Goal: Task Accomplishment & Management: Manage account settings

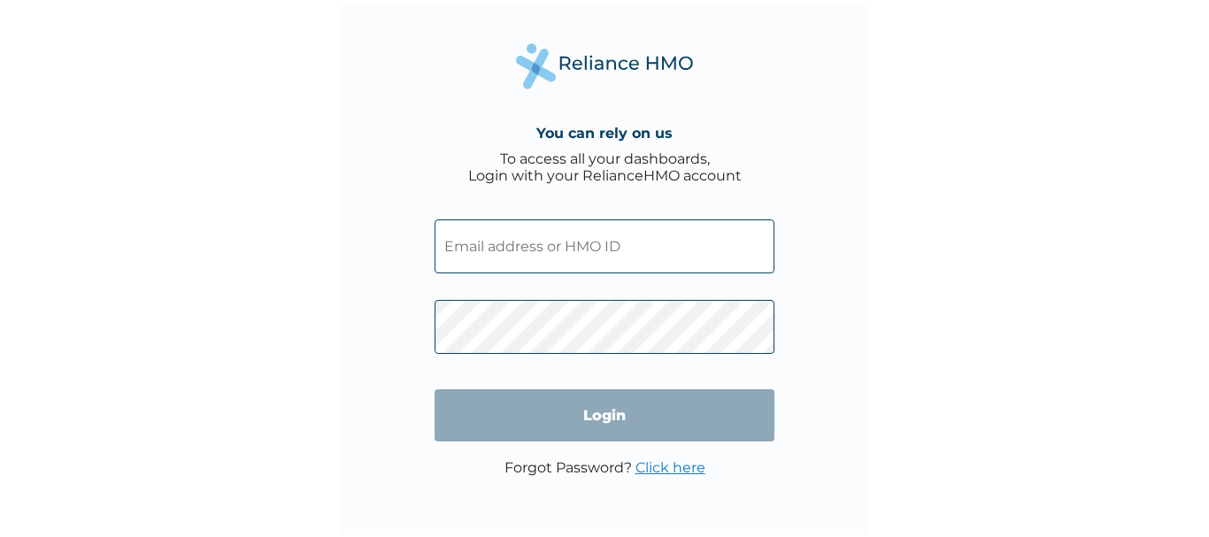
click at [575, 257] on input "text" at bounding box center [604, 246] width 340 height 54
type input "micheal.azeez@addosser.com"
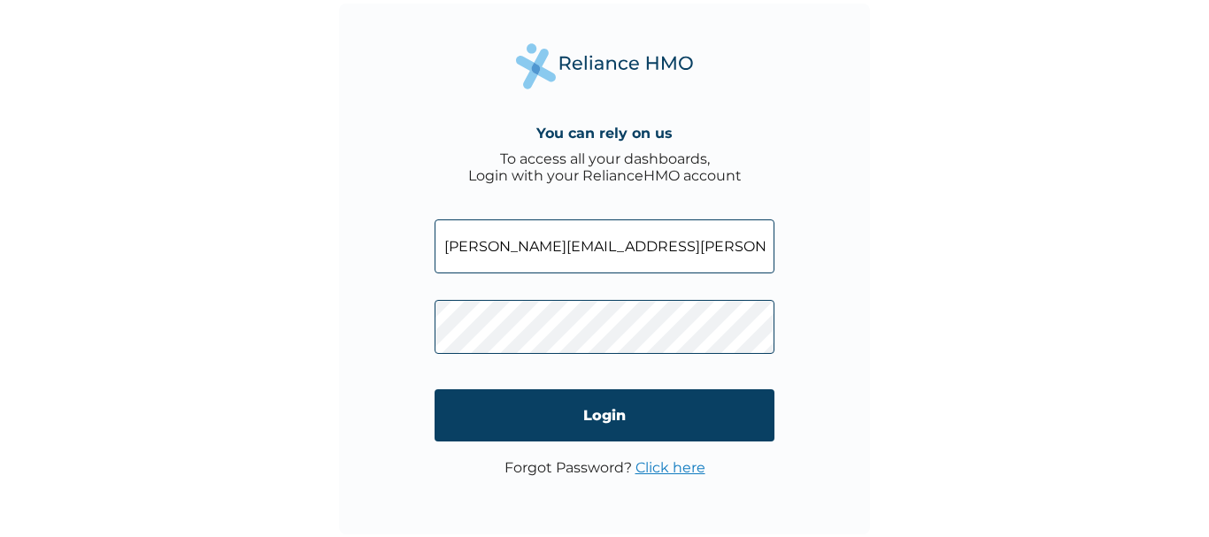
click at [659, 466] on link "Click here" at bounding box center [670, 467] width 70 height 17
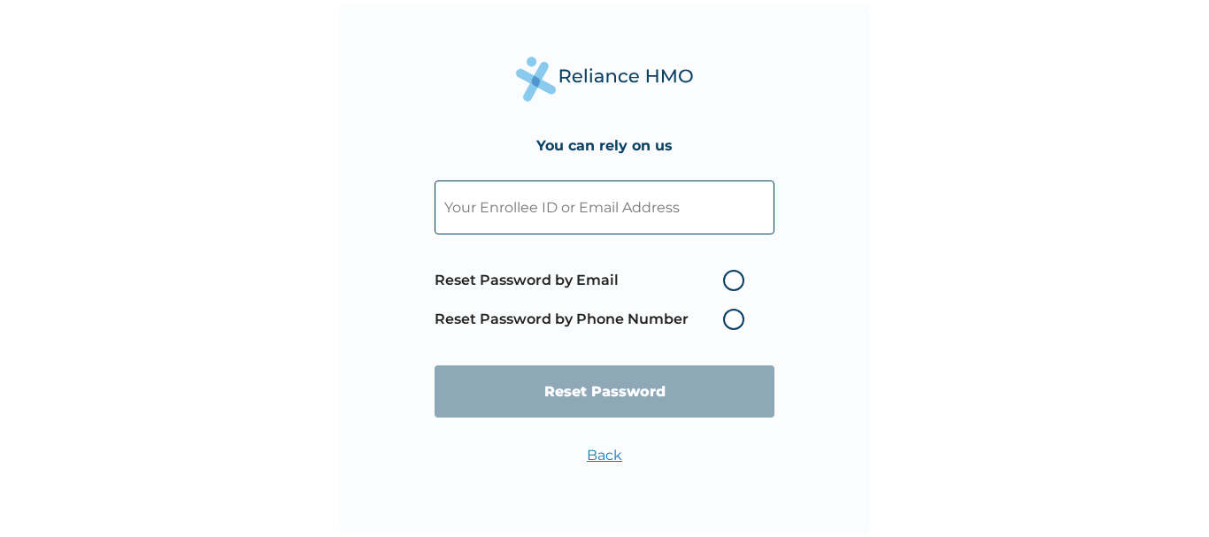
click at [733, 277] on label "Reset Password by Email" at bounding box center [593, 280] width 319 height 21
click at [726, 277] on input "Reset Password by Email" at bounding box center [712, 280] width 28 height 28
radio input "true"
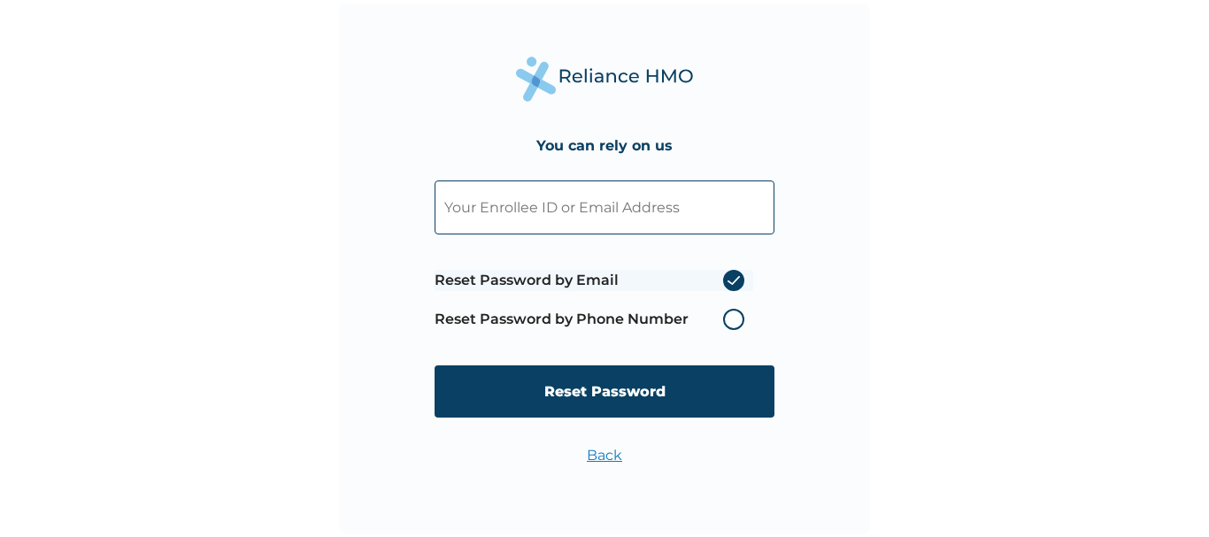
click at [659, 208] on input "text" at bounding box center [604, 208] width 340 height 54
type input "d"
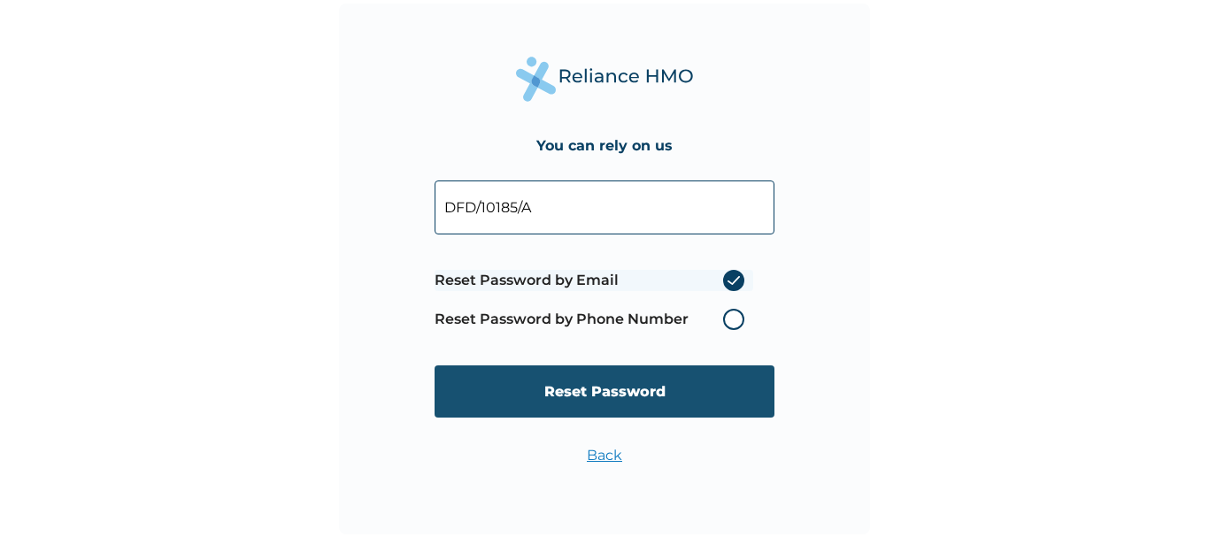
type input "DFD/10185/A"
click at [642, 390] on input "Reset Password" at bounding box center [604, 391] width 340 height 52
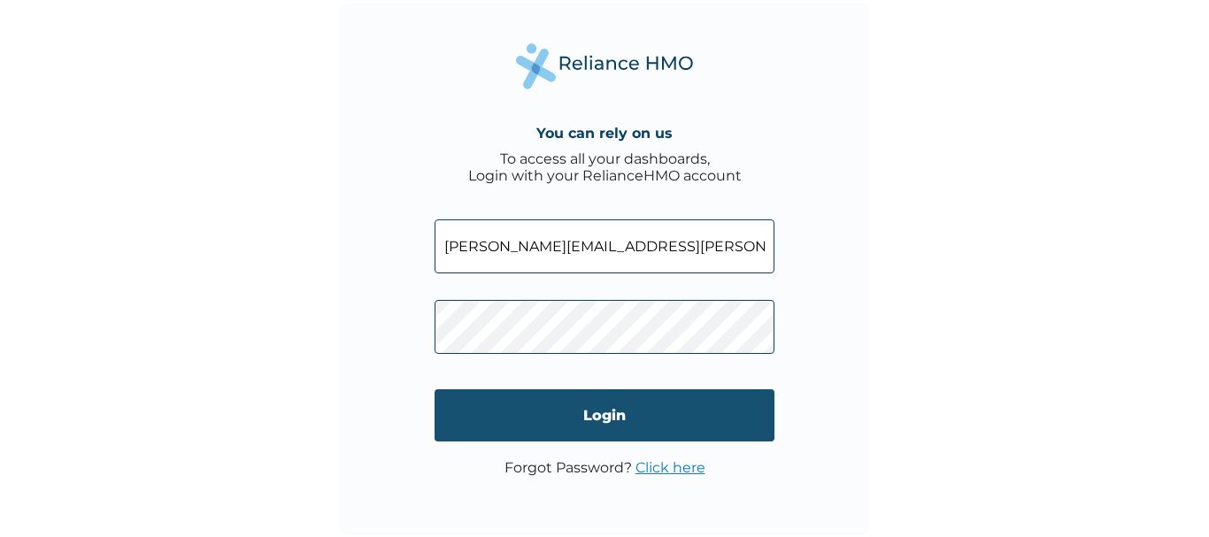
click at [505, 411] on input "Login" at bounding box center [604, 415] width 340 height 52
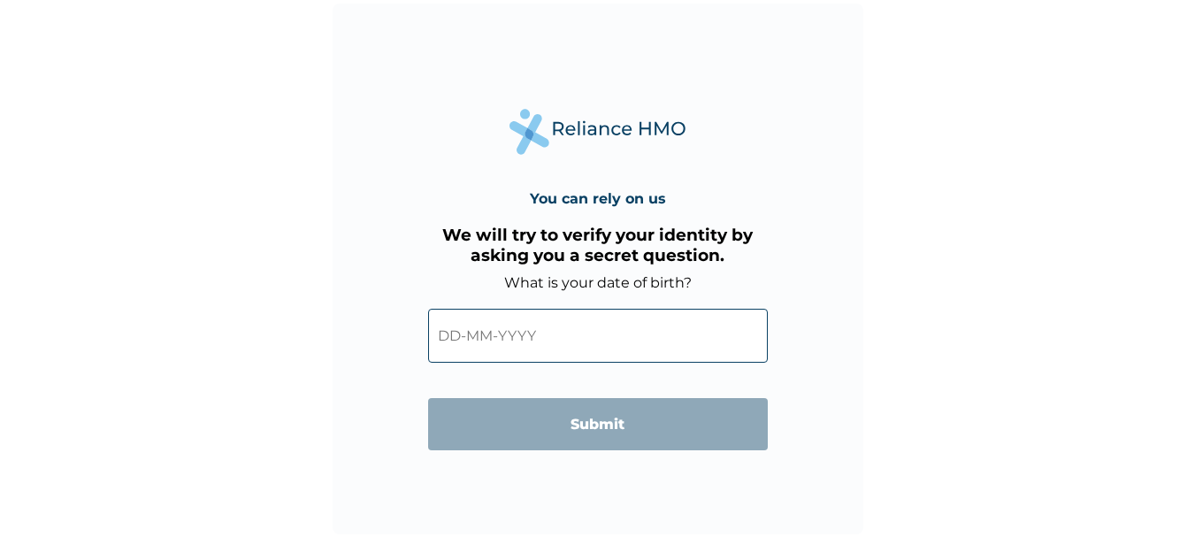
click at [629, 328] on input "text" at bounding box center [598, 336] width 340 height 54
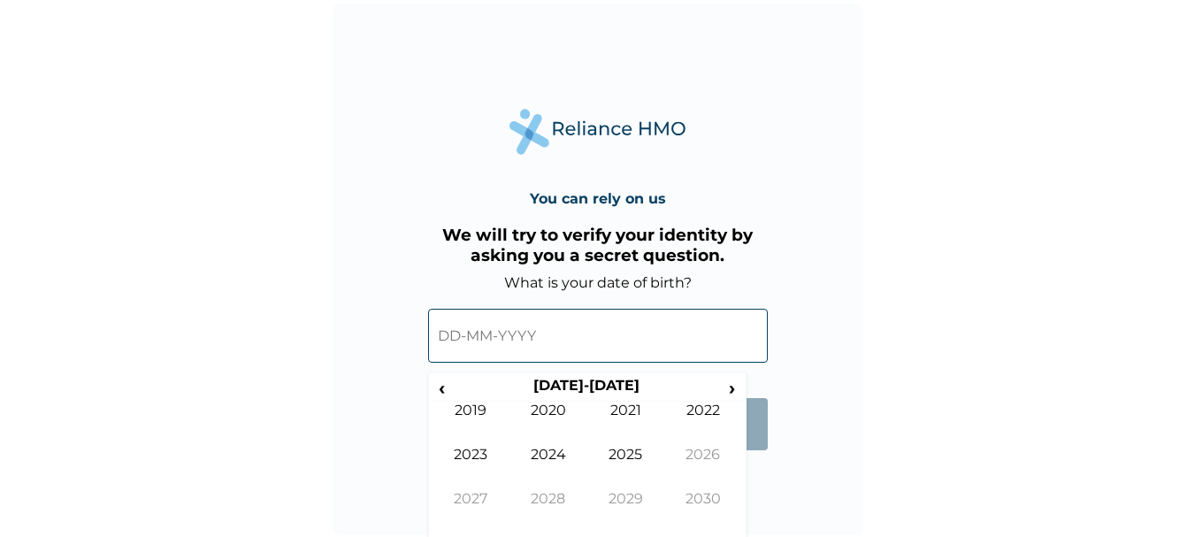
click at [543, 340] on input "text" at bounding box center [598, 336] width 340 height 54
click at [449, 383] on span "‹" at bounding box center [442, 388] width 19 height 22
drag, startPoint x: 449, startPoint y: 383, endPoint x: 712, endPoint y: 494, distance: 285.9
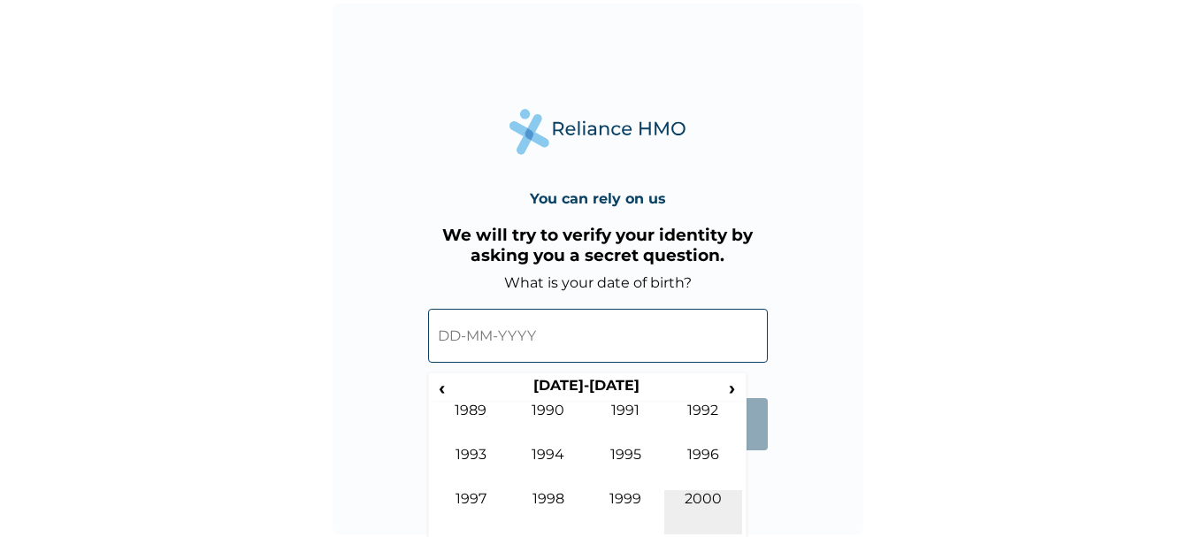
click at [712, 494] on div "‹ 1990-1999 › 1989 1990 1991 1992 1993 1994 1995 1996 1997 1998 1999 2000" at bounding box center [588, 456] width 310 height 158
click at [712, 494] on td "2000" at bounding box center [704, 512] width 78 height 44
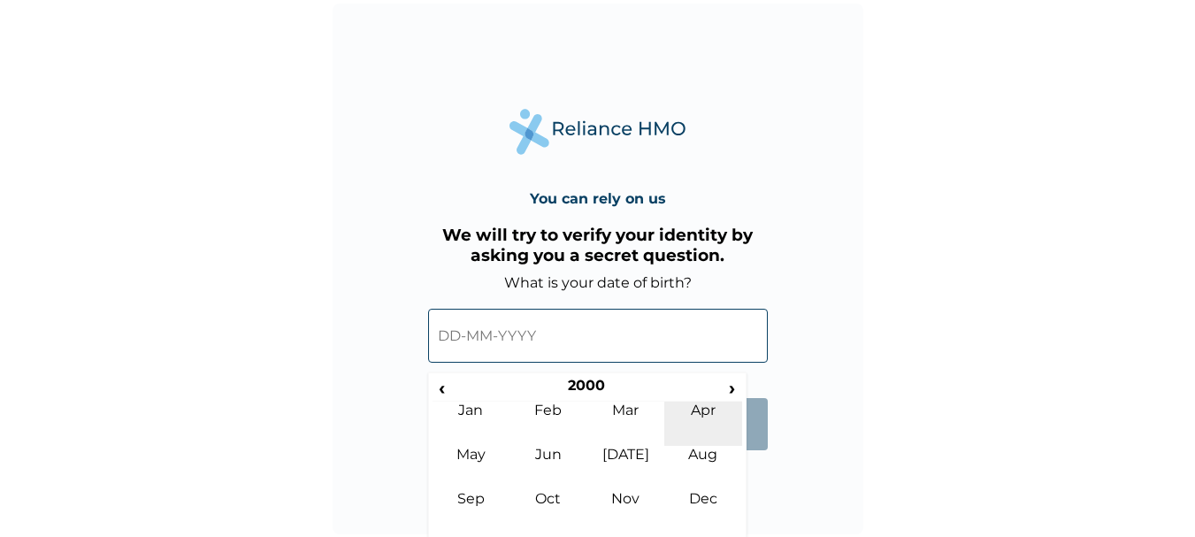
click at [703, 407] on td "Apr" at bounding box center [704, 424] width 78 height 44
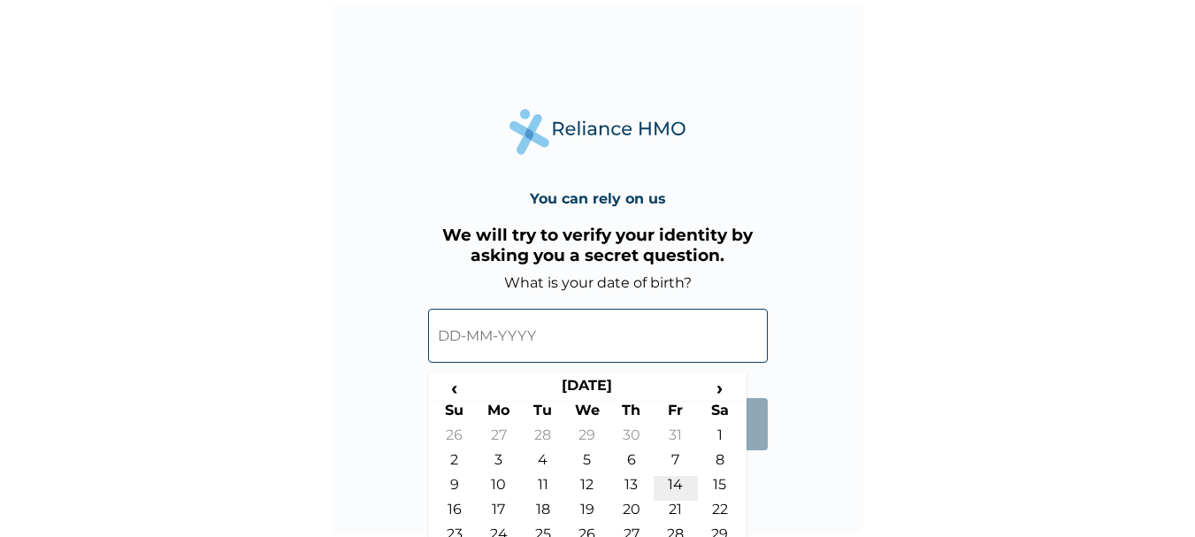
click at [671, 480] on td "14" at bounding box center [676, 488] width 44 height 25
type input "14-04-2000"
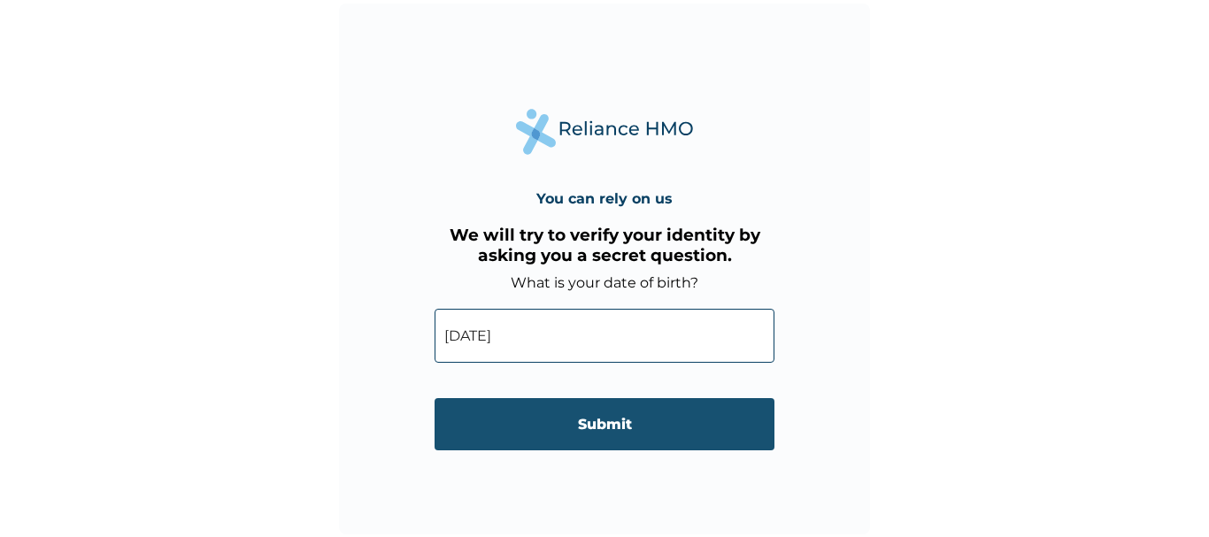
click at [639, 427] on input "Submit" at bounding box center [604, 424] width 340 height 52
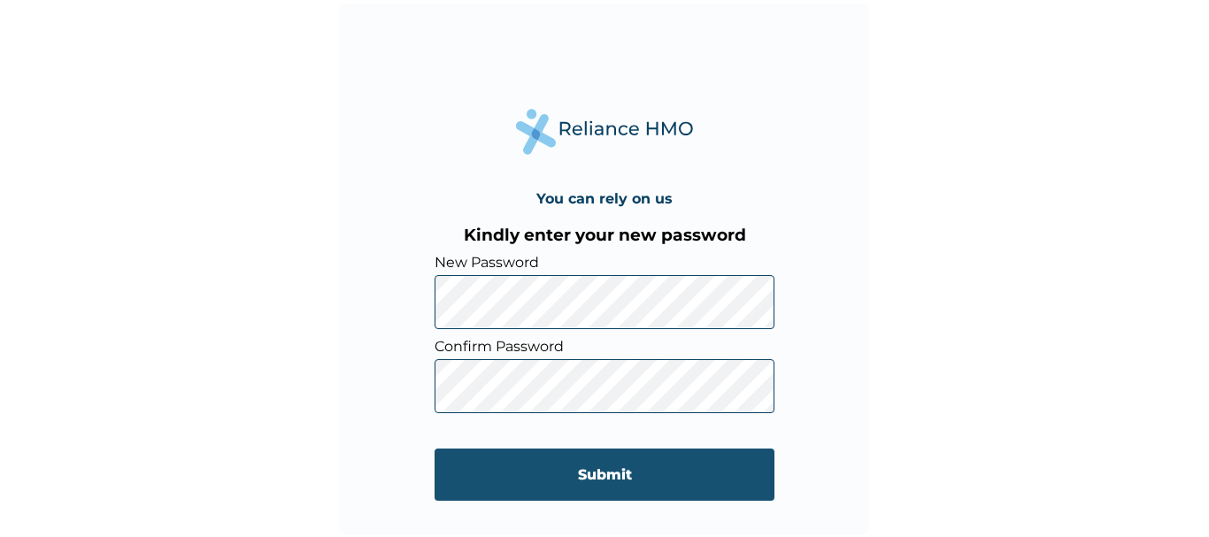
click at [483, 480] on input "Submit" at bounding box center [604, 475] width 340 height 52
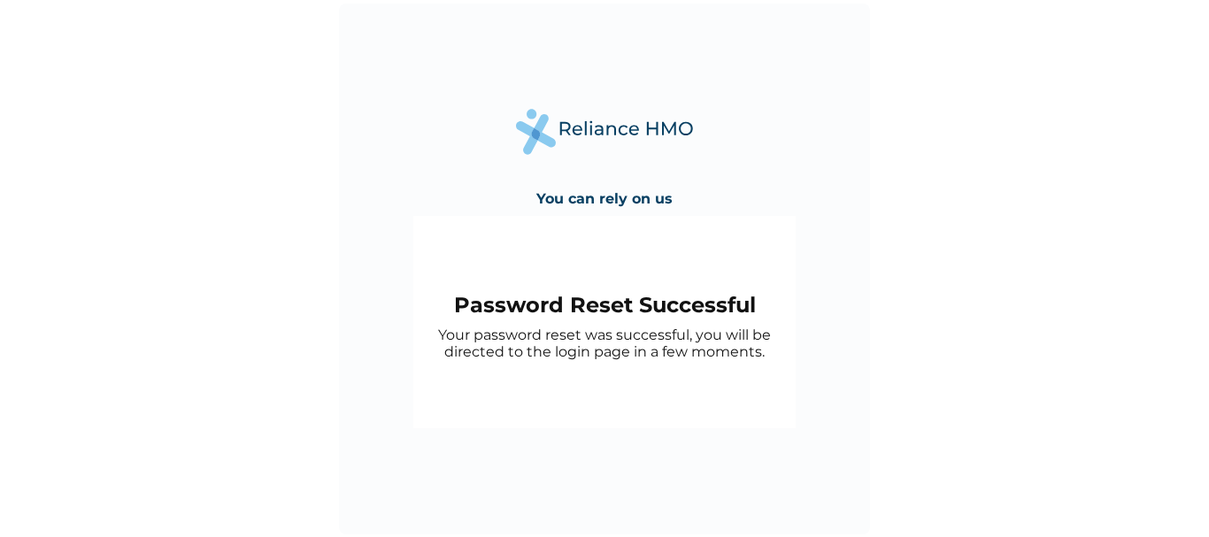
click at [832, 396] on div "You can rely on us Password Reset Successful Your password reset was successful…" at bounding box center [604, 269] width 531 height 531
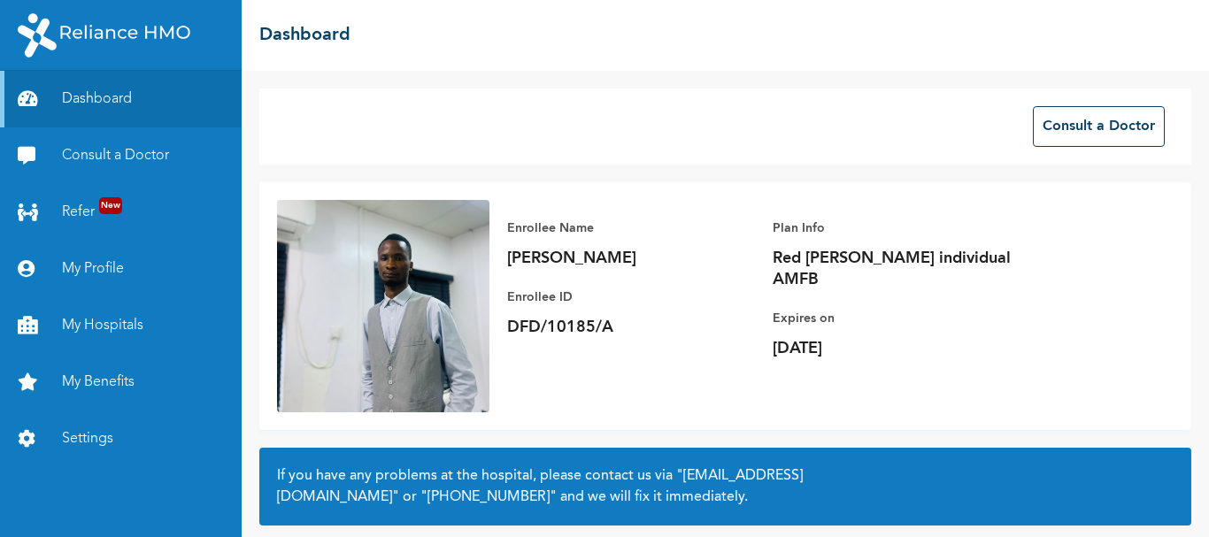
click at [1003, 380] on div "Enrollee Name [PERSON_NAME] Enrollee ID DFD/10185/A Plan Info Red [PERSON_NAME]…" at bounding box center [725, 306] width 932 height 248
click at [673, 347] on div "Enrollee Name [PERSON_NAME] Enrollee ID DFD/10185/A Plan Info Red [PERSON_NAME]…" at bounding box center [772, 288] width 566 height 177
click at [1054, 141] on button "Consult a Doctor" at bounding box center [1099, 126] width 132 height 41
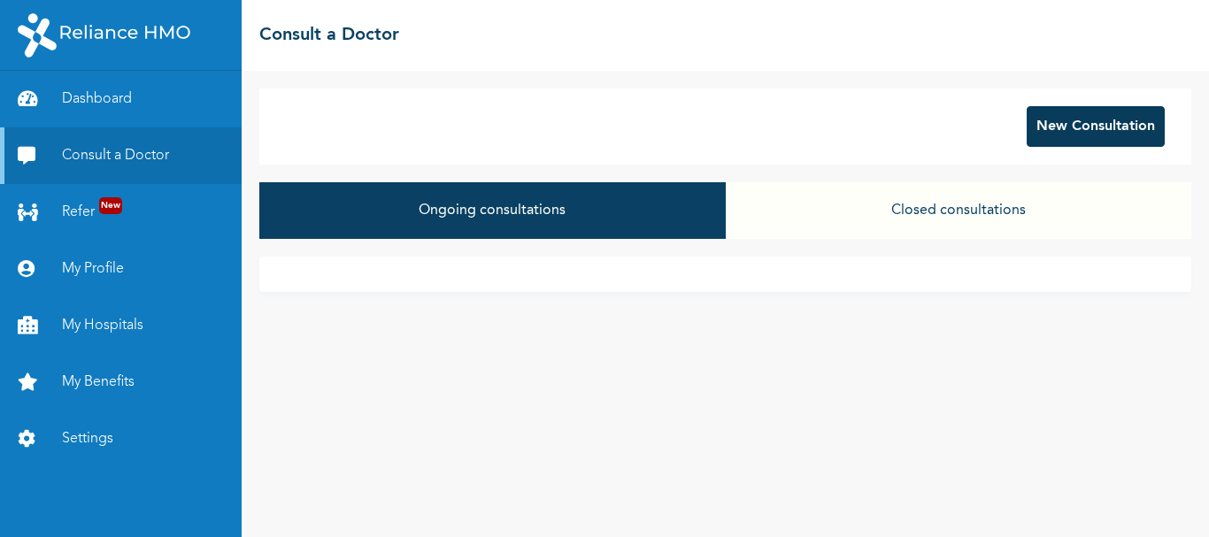
click at [1087, 115] on button "New Consultation" at bounding box center [1095, 126] width 138 height 41
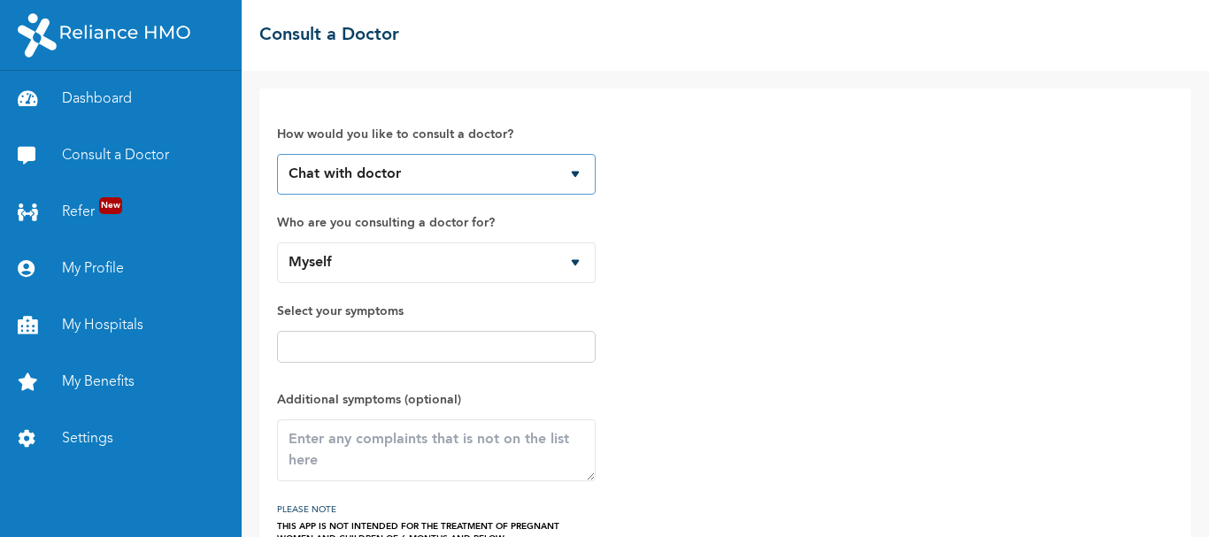
click at [569, 175] on select "Chat with doctor Phone Call" at bounding box center [436, 174] width 319 height 41
click at [672, 181] on div "How would you like to consult a doctor? Chat with doctor Phone Call Who are you…" at bounding box center [725, 325] width 896 height 439
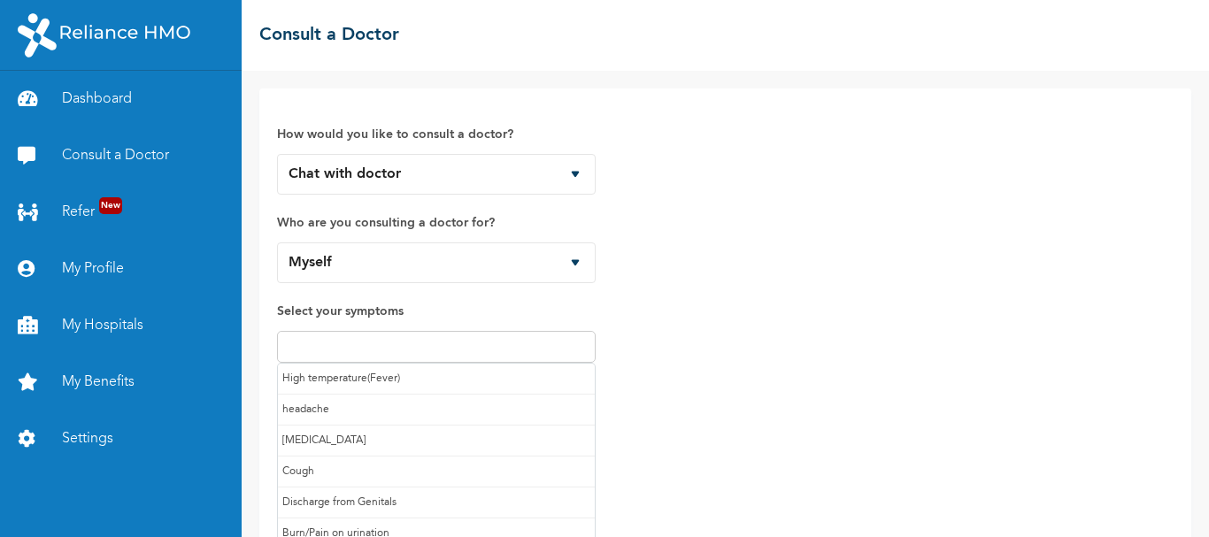
click at [497, 337] on input "text" at bounding box center [436, 346] width 308 height 21
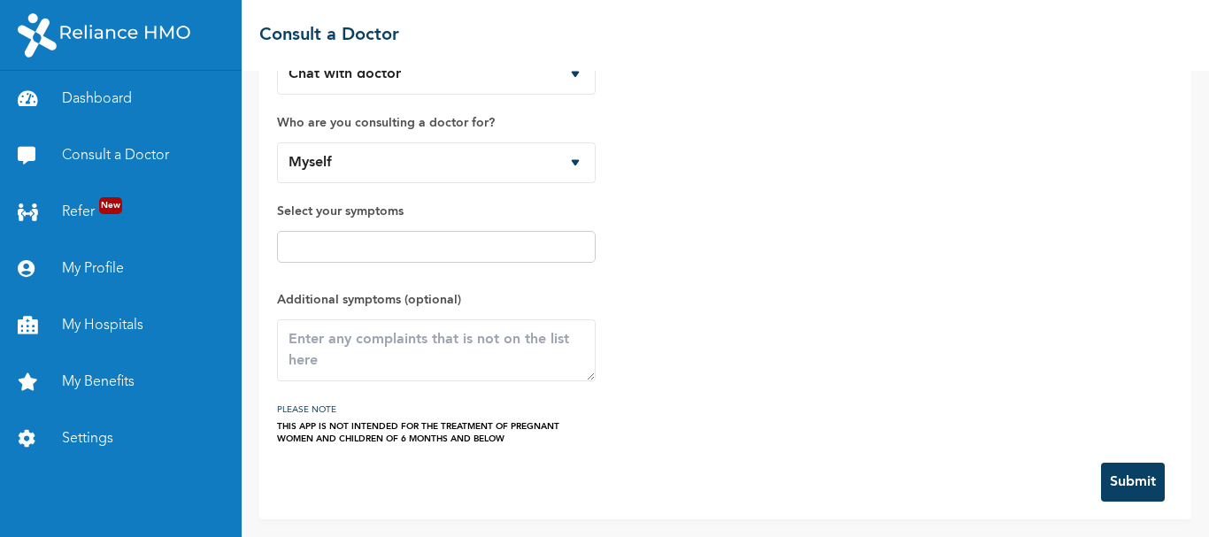
click at [815, 351] on div "How would you like to consult a doctor? Chat with doctor Phone Call Who are you…" at bounding box center [725, 225] width 896 height 439
click at [471, 347] on textarea at bounding box center [436, 350] width 319 height 62
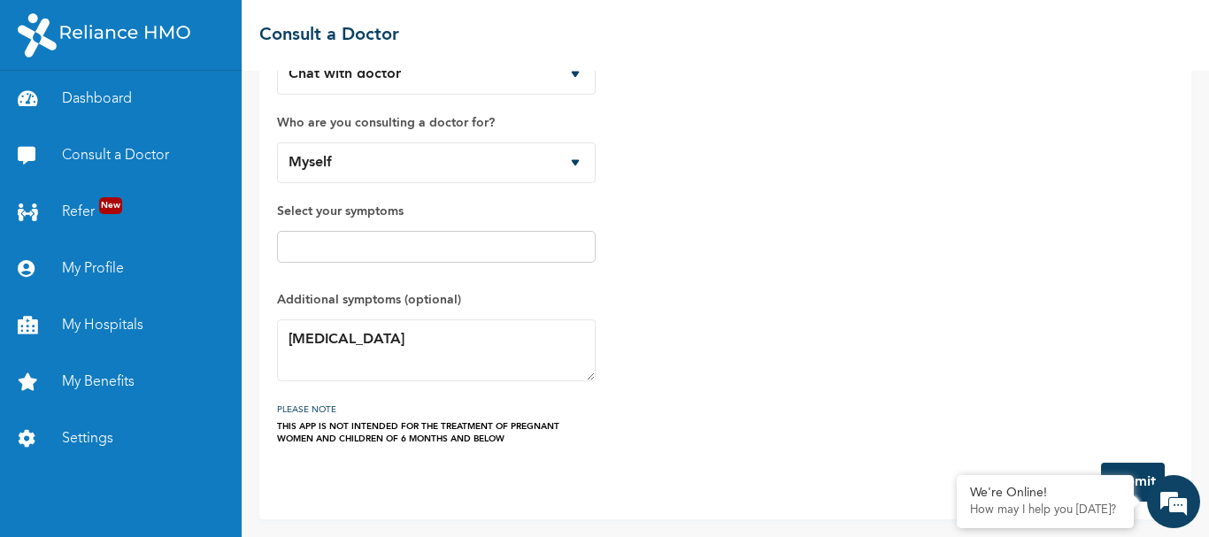
click at [727, 305] on div "How would you like to consult a doctor? Chat with doctor Phone Call Who are you…" at bounding box center [725, 225] width 896 height 439
click at [430, 337] on textarea "[MEDICAL_DATA]" at bounding box center [436, 350] width 319 height 62
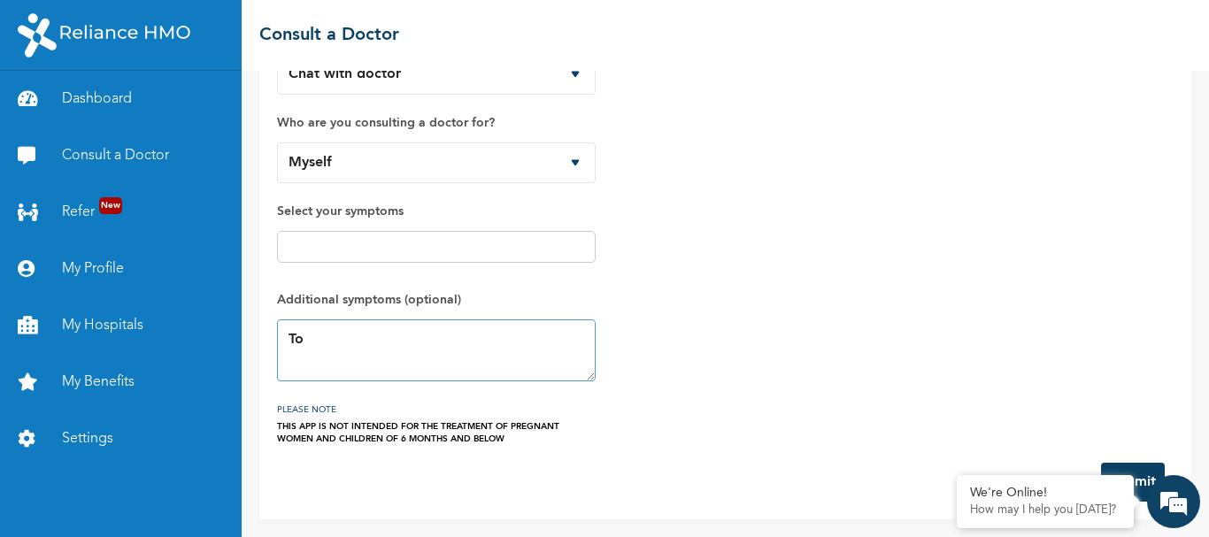
type textarea "T"
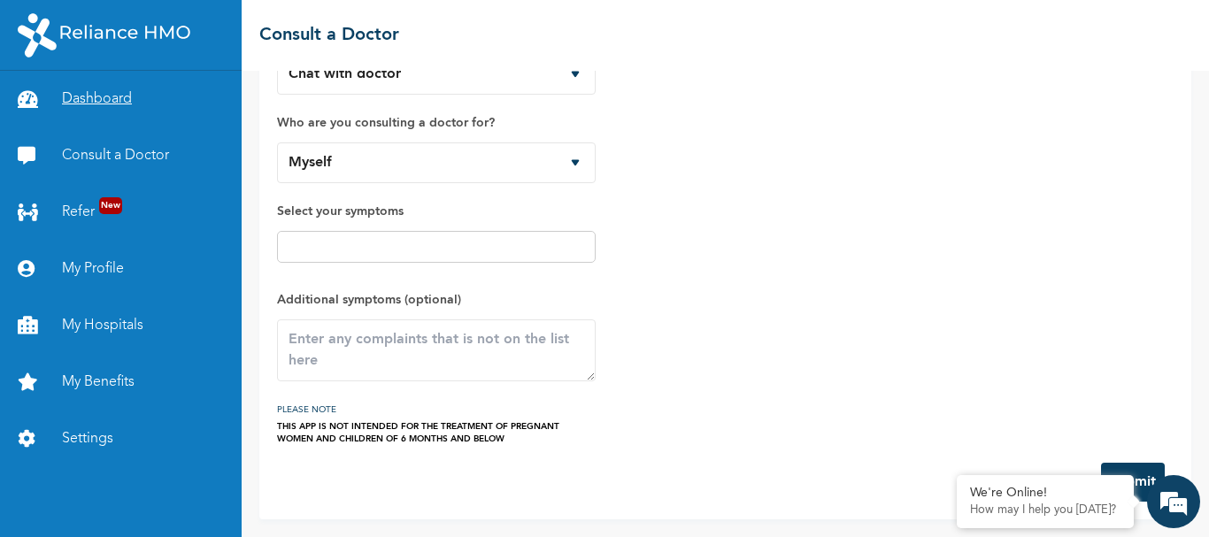
click at [107, 103] on link "Dashboard" at bounding box center [121, 99] width 242 height 57
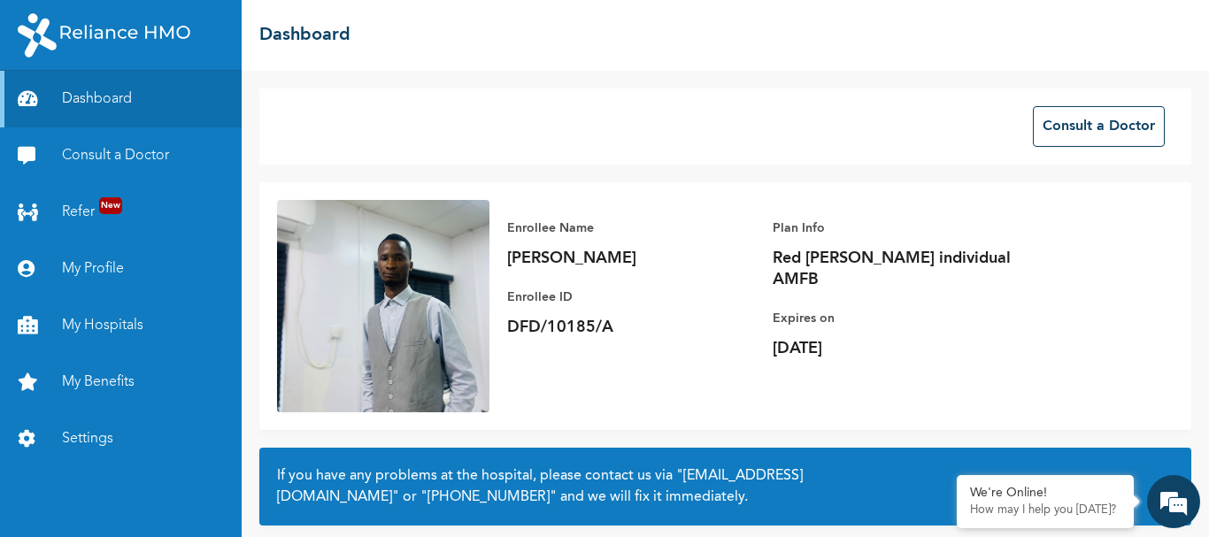
scroll to position [148, 0]
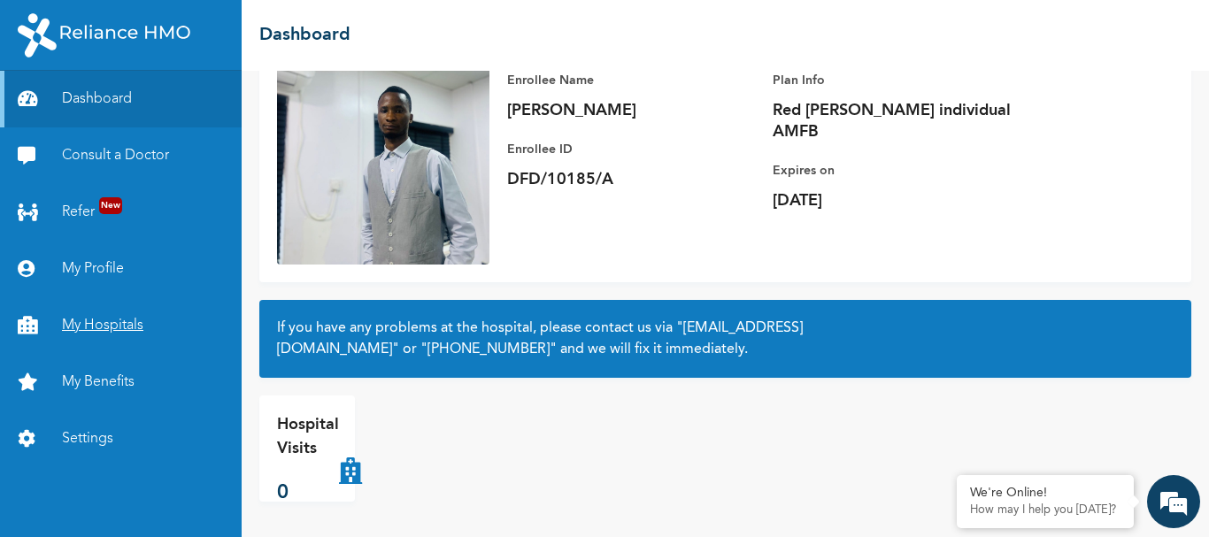
click at [117, 334] on link "My Hospitals" at bounding box center [121, 325] width 242 height 57
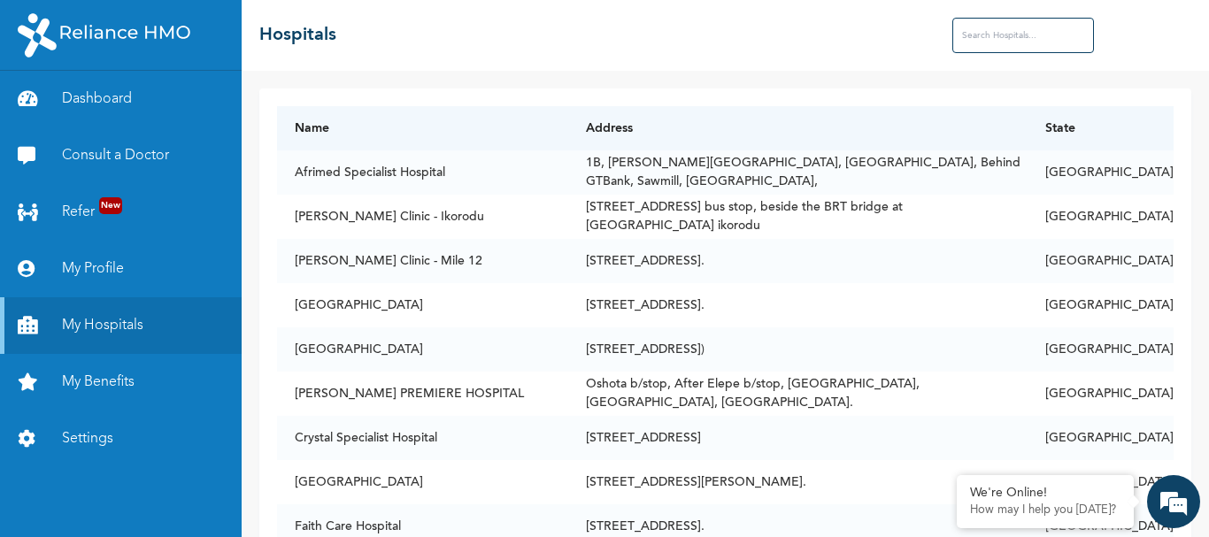
click at [1028, 40] on input "text" at bounding box center [1023, 35] width 142 height 35
click at [134, 388] on link "My Benefits" at bounding box center [121, 382] width 242 height 57
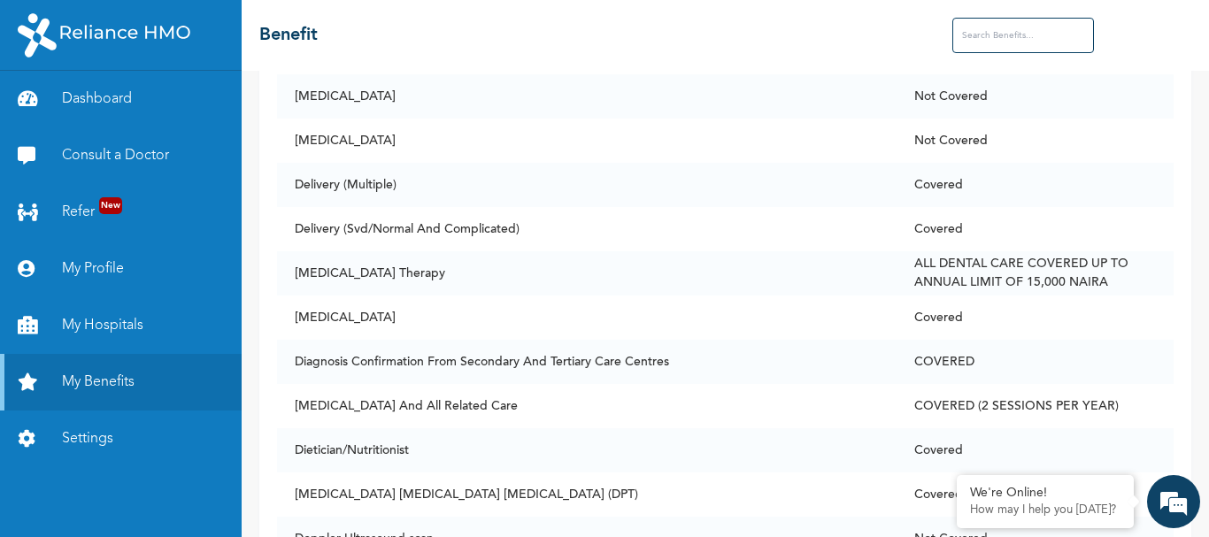
scroll to position [2928, 0]
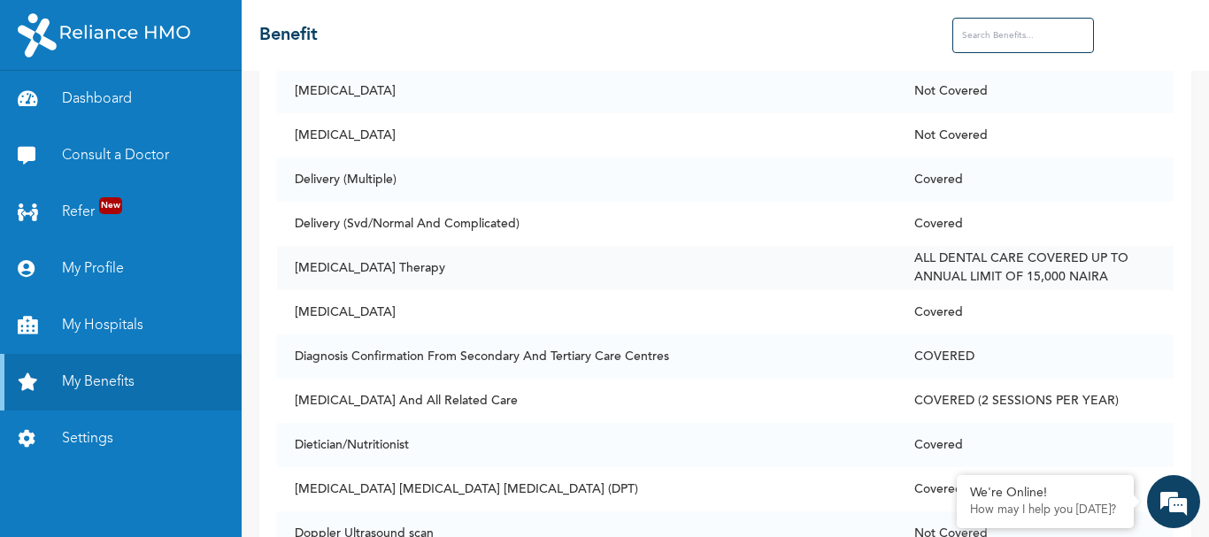
click at [695, 273] on td "[MEDICAL_DATA] Therapy" at bounding box center [586, 268] width 619 height 44
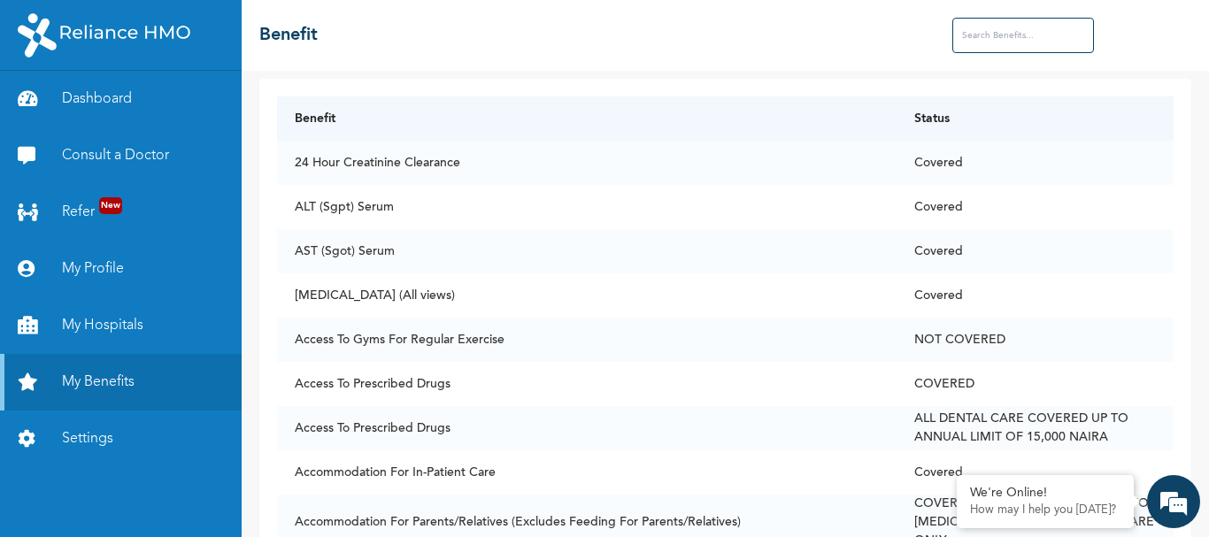
scroll to position [0, 0]
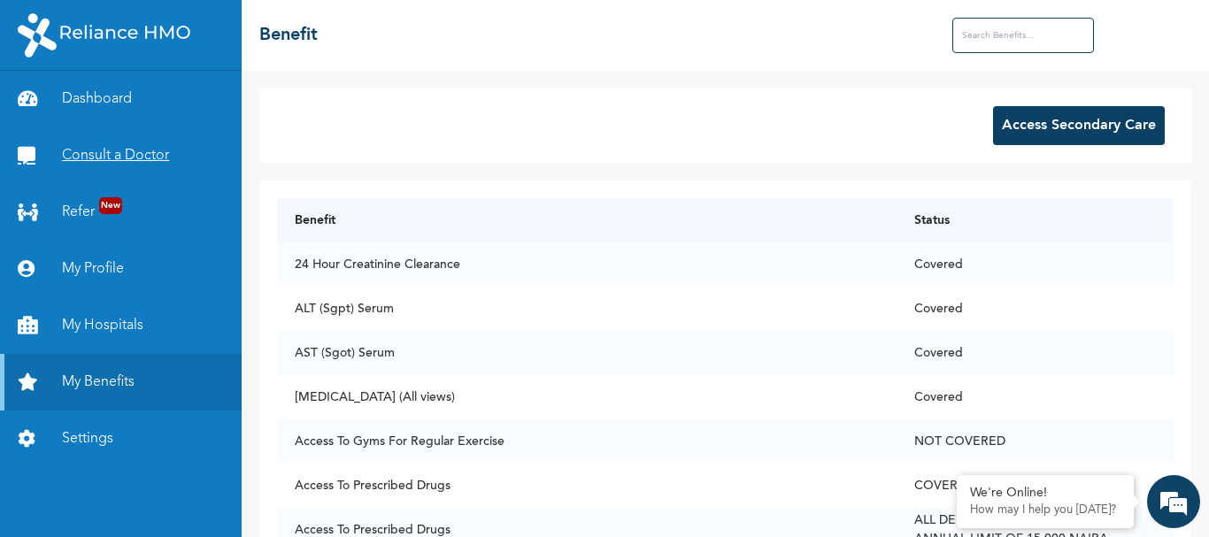
click at [113, 156] on link "Consult a Doctor" at bounding box center [121, 155] width 242 height 57
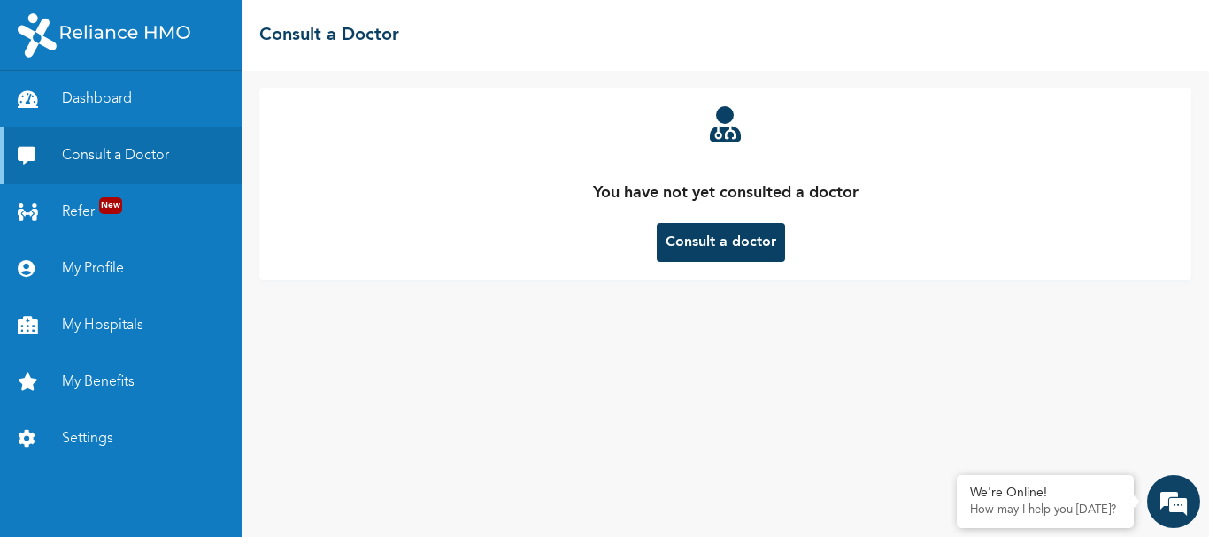
click at [111, 89] on link "Dashboard" at bounding box center [121, 99] width 242 height 57
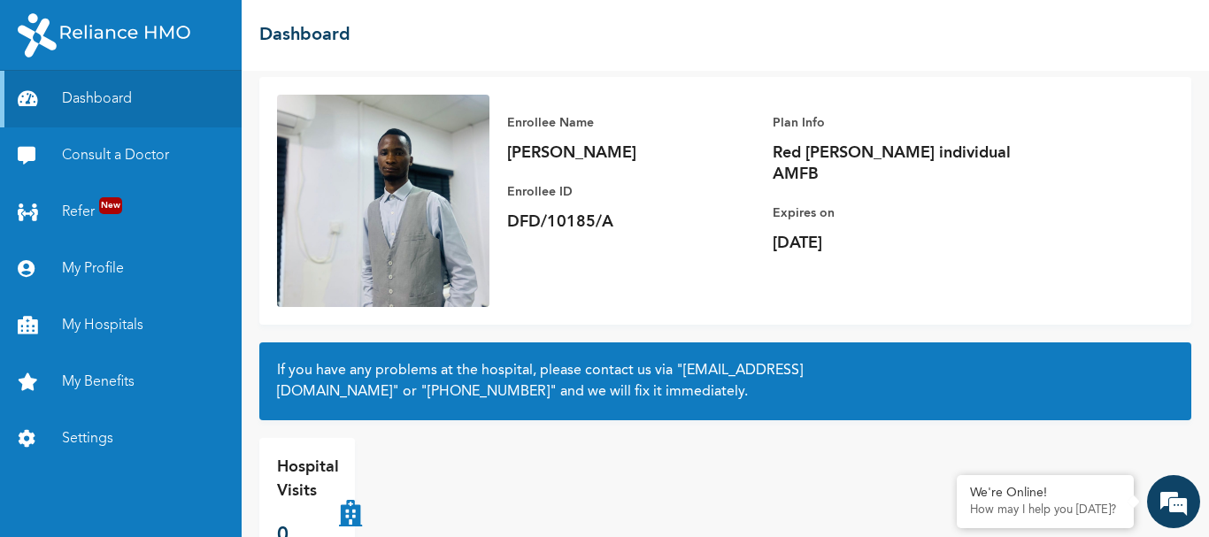
scroll to position [104, 0]
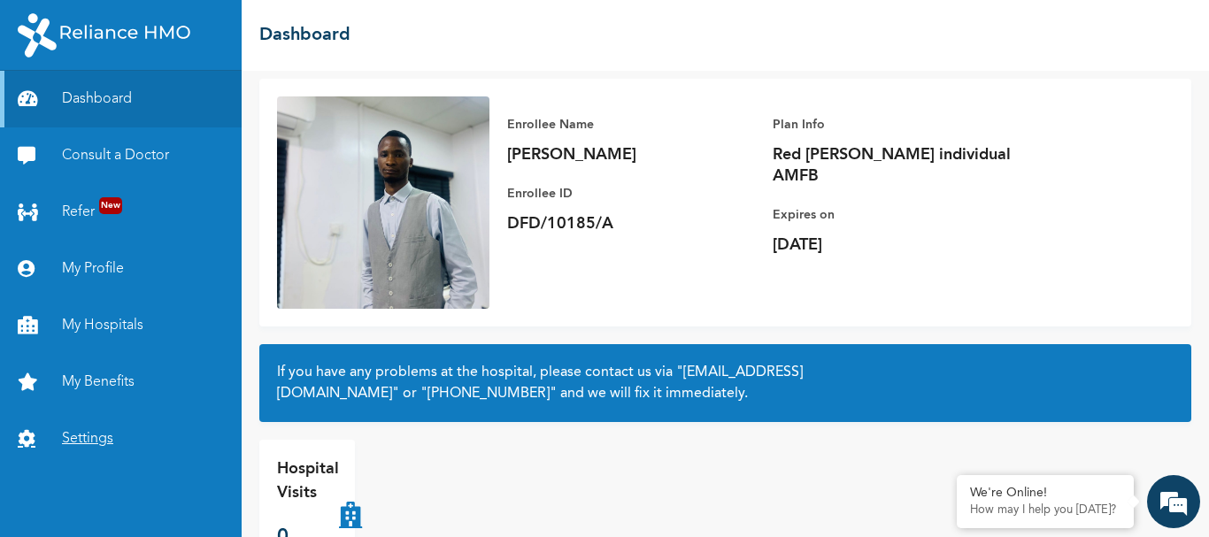
click at [111, 430] on link "Settings" at bounding box center [121, 439] width 242 height 57
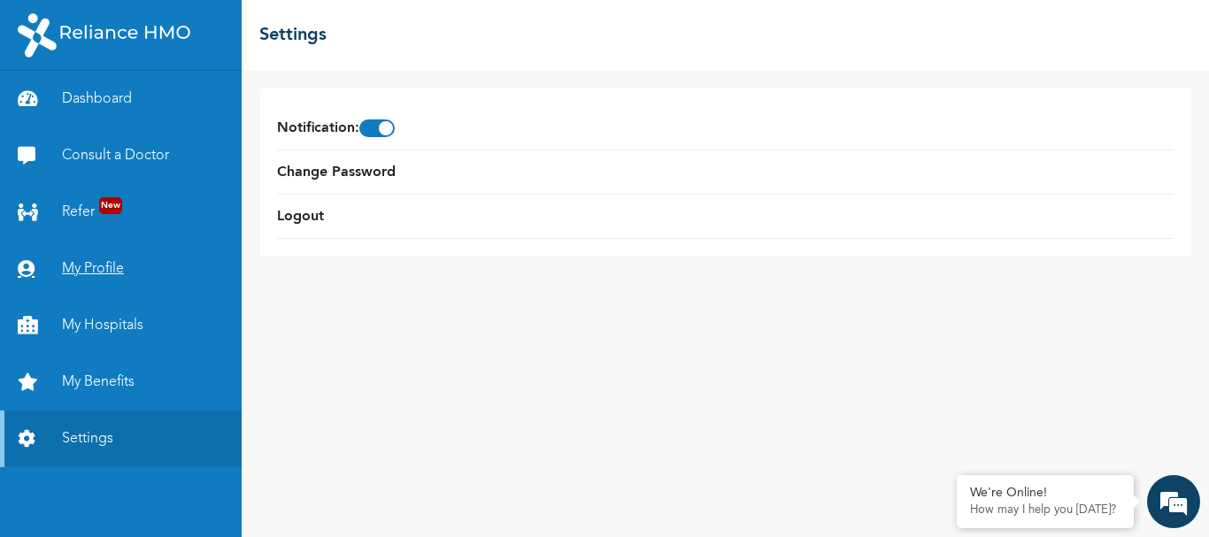
click at [95, 265] on link "My Profile" at bounding box center [121, 269] width 242 height 57
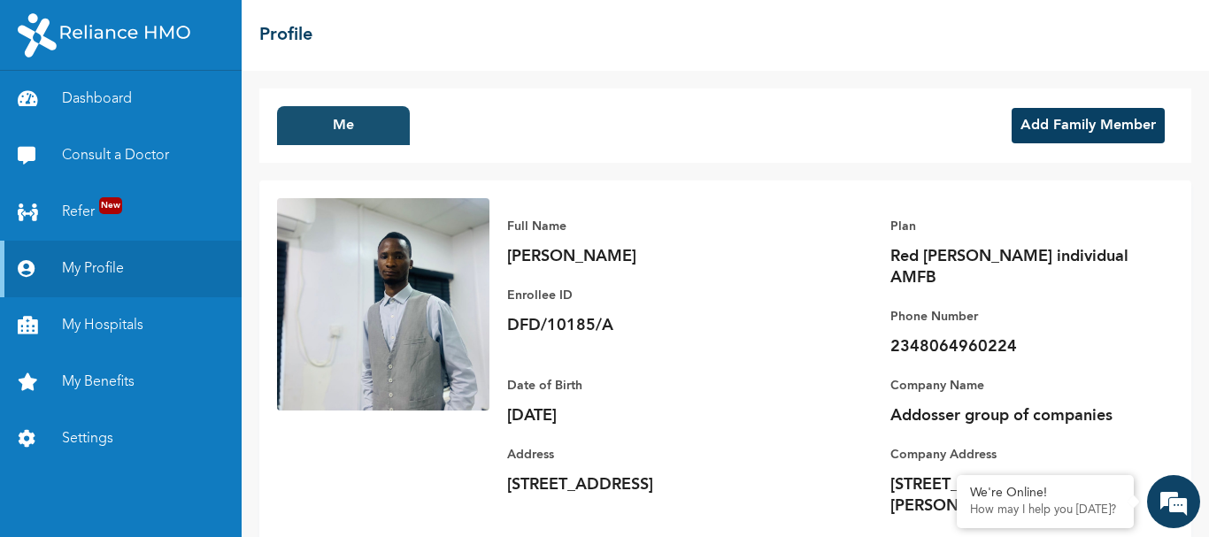
click at [363, 127] on button "Me" at bounding box center [343, 125] width 133 height 39
click at [1037, 129] on button "Add Family Member" at bounding box center [1087, 125] width 153 height 35
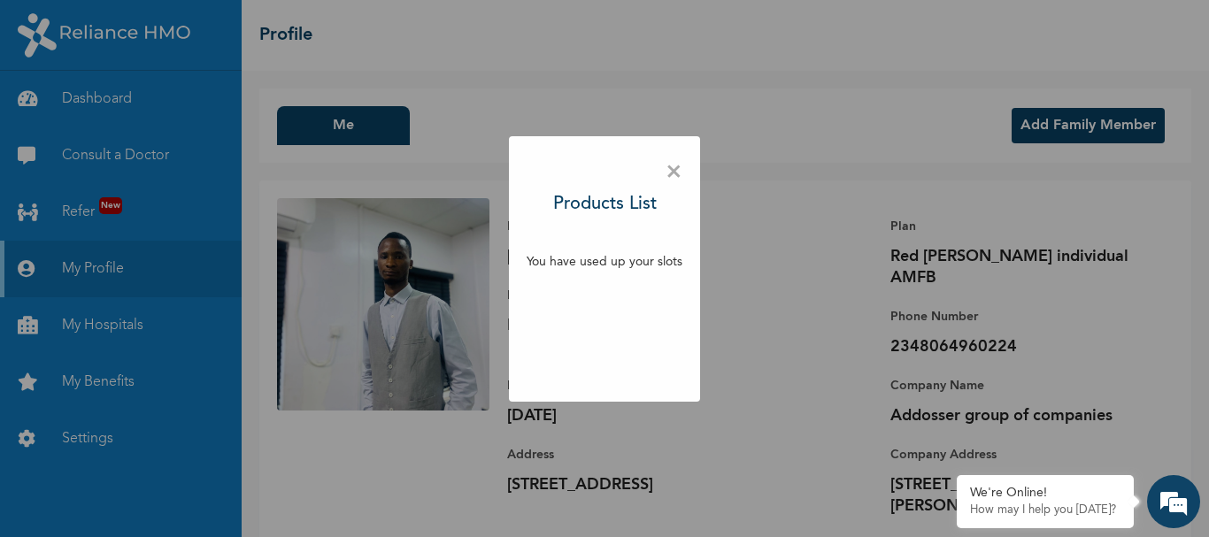
click at [674, 171] on span "×" at bounding box center [673, 172] width 17 height 37
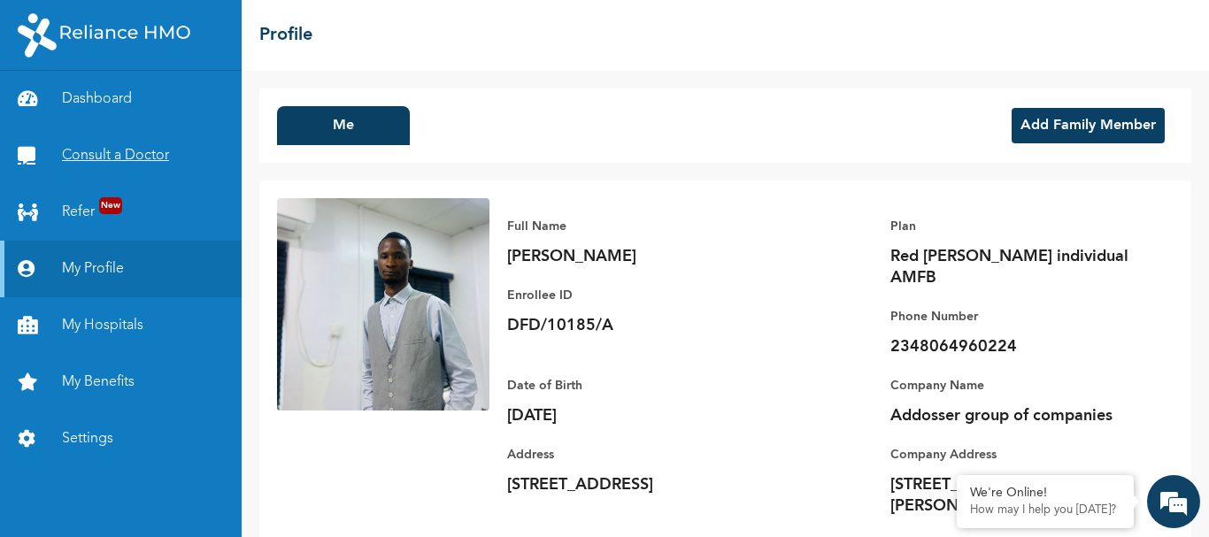
click at [166, 151] on link "Consult a Doctor" at bounding box center [121, 155] width 242 height 57
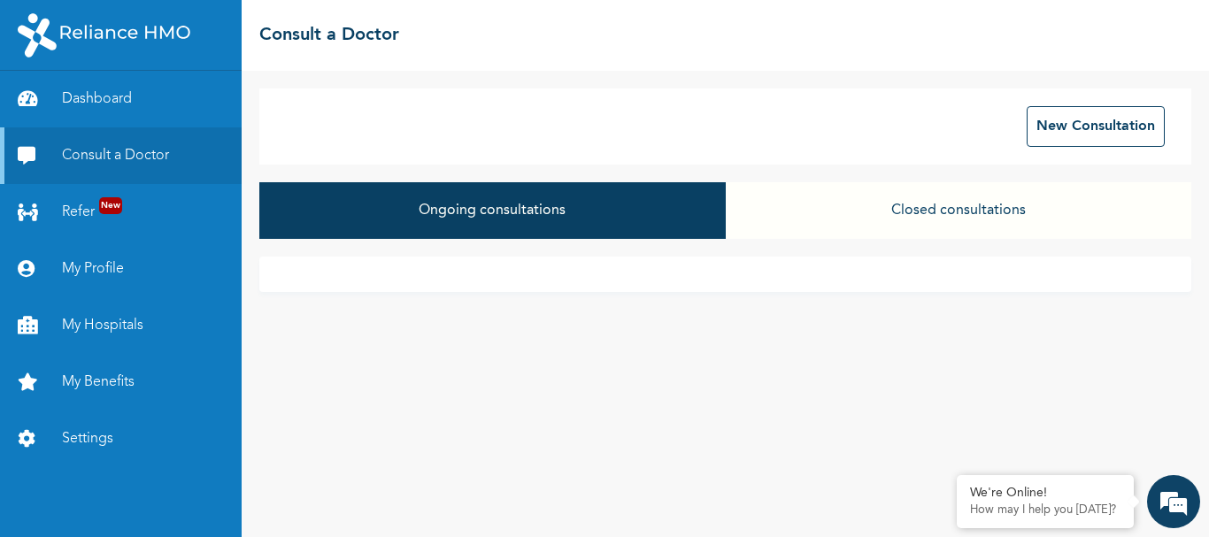
click at [381, 214] on button "Ongoing consultations" at bounding box center [491, 210] width 465 height 57
click at [499, 214] on button "Ongoing consultations" at bounding box center [491, 210] width 465 height 57
click at [995, 213] on button "Closed consultations" at bounding box center [958, 210] width 465 height 57
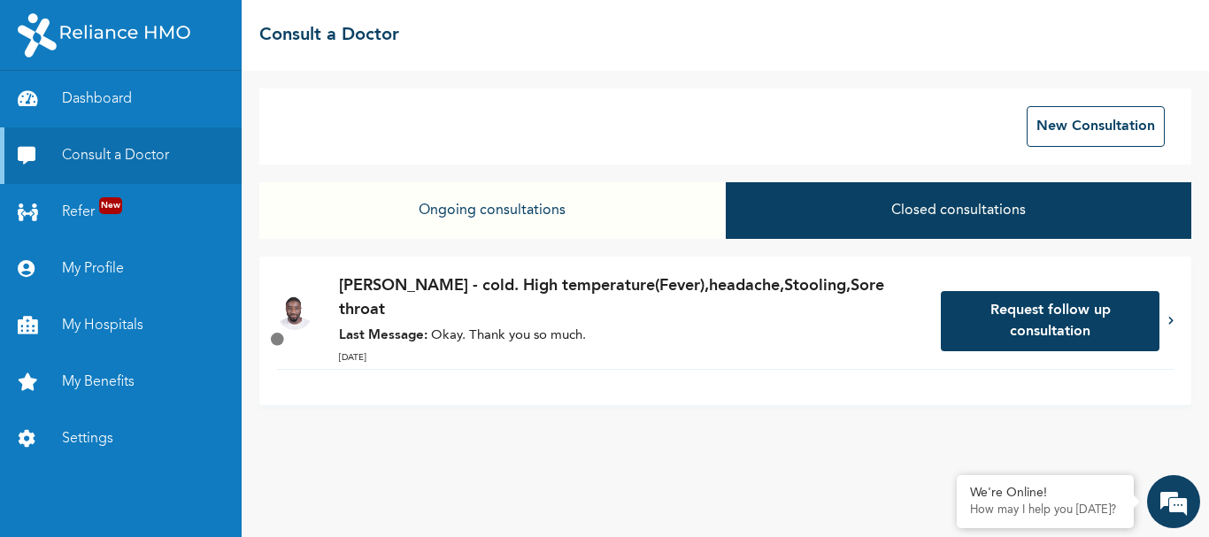
click at [501, 210] on button "Ongoing consultations" at bounding box center [491, 210] width 465 height 57
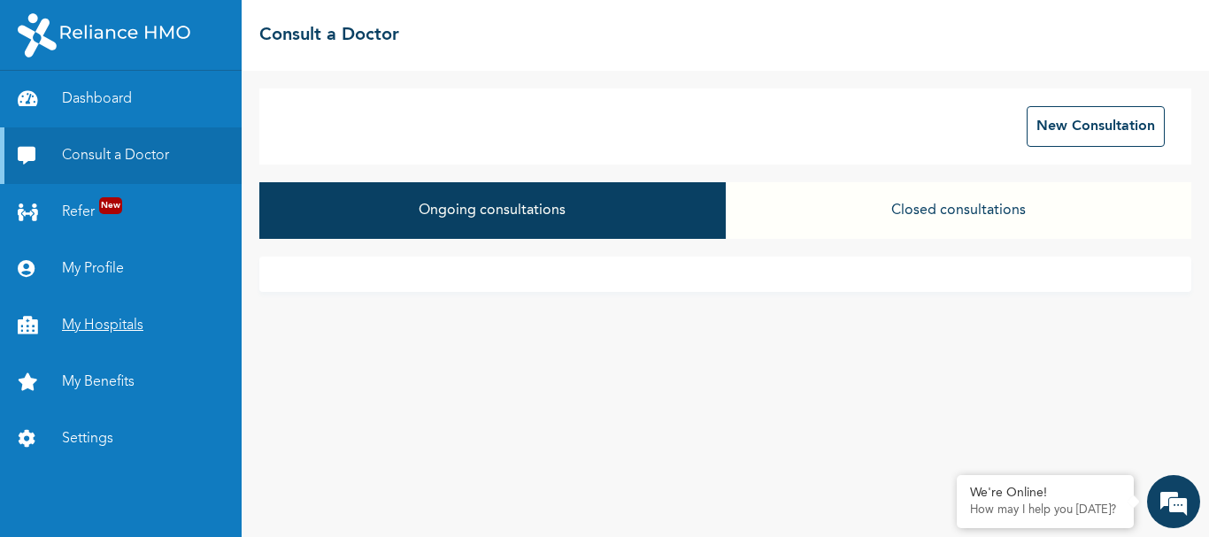
click at [116, 316] on link "My Hospitals" at bounding box center [121, 325] width 242 height 57
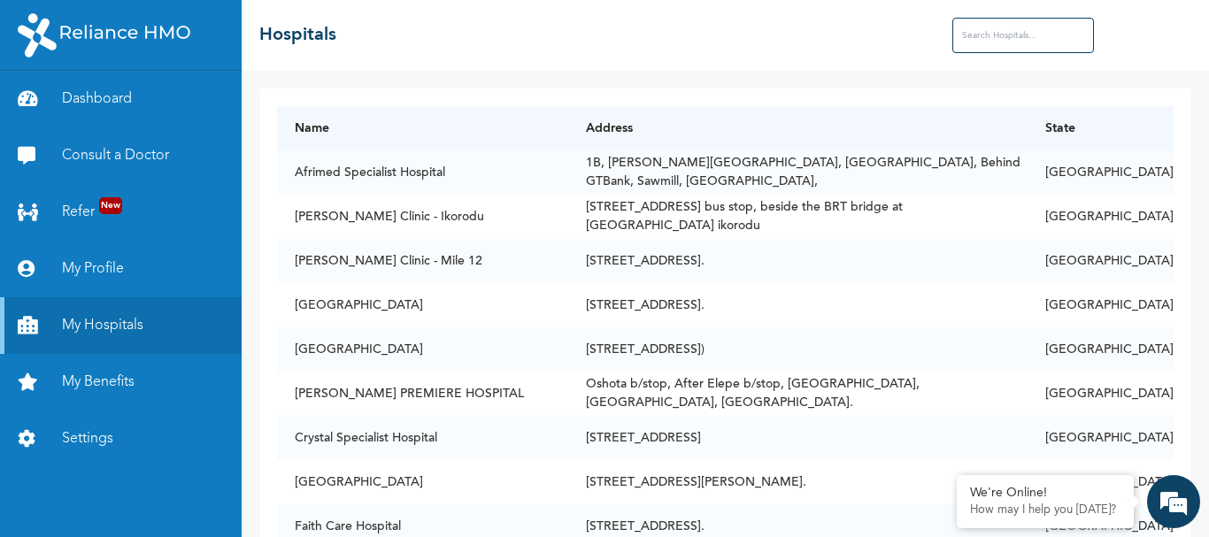
click at [1016, 38] on input "text" at bounding box center [1023, 35] width 142 height 35
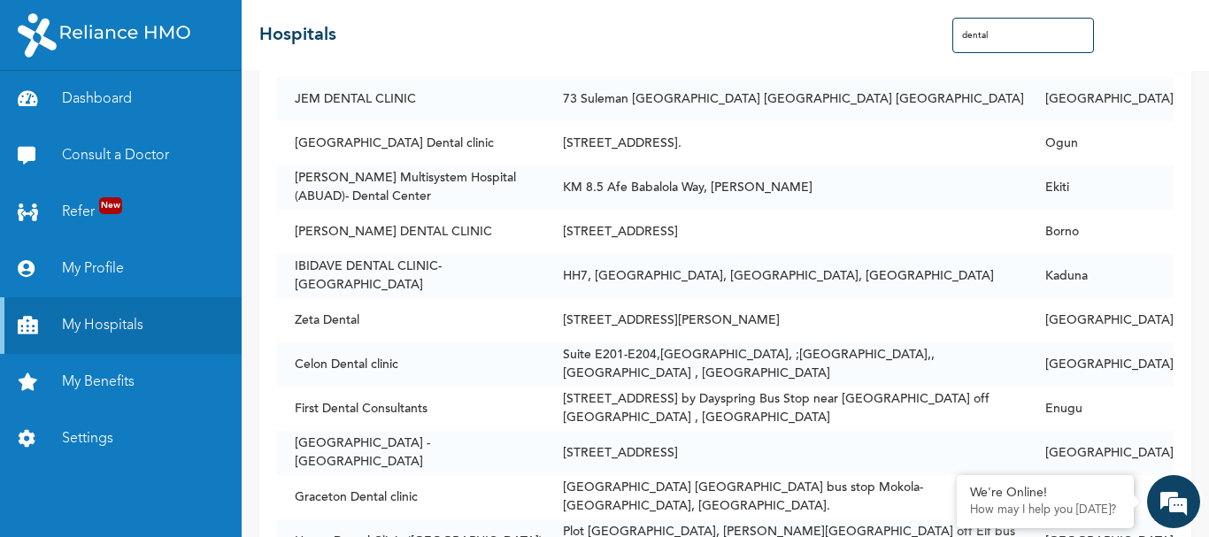
scroll to position [705, 0]
type input "dental"
click at [608, 298] on td "[STREET_ADDRESS][PERSON_NAME]" at bounding box center [786, 319] width 482 height 44
click at [439, 307] on td "Zeta Dental" at bounding box center [411, 319] width 268 height 44
click at [337, 308] on td "Zeta Dental" at bounding box center [411, 319] width 268 height 44
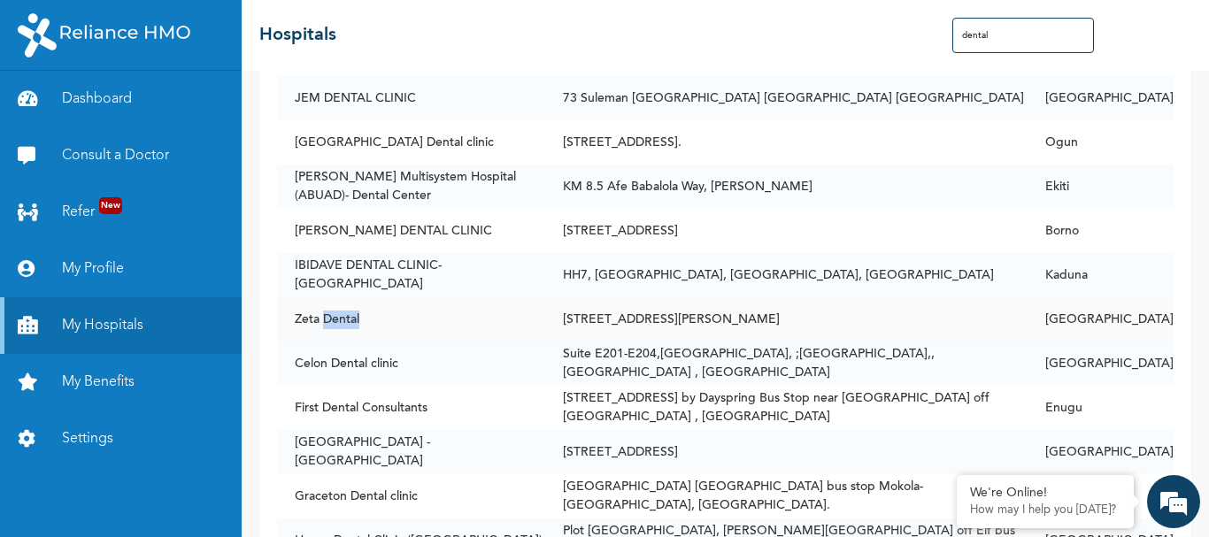
click at [337, 308] on td "Zeta Dental" at bounding box center [411, 319] width 268 height 44
click at [494, 297] on td "Zeta Dental" at bounding box center [411, 319] width 268 height 44
click at [762, 311] on td "[STREET_ADDRESS][PERSON_NAME]" at bounding box center [786, 319] width 482 height 44
click at [982, 314] on td "[STREET_ADDRESS][PERSON_NAME]" at bounding box center [786, 319] width 482 height 44
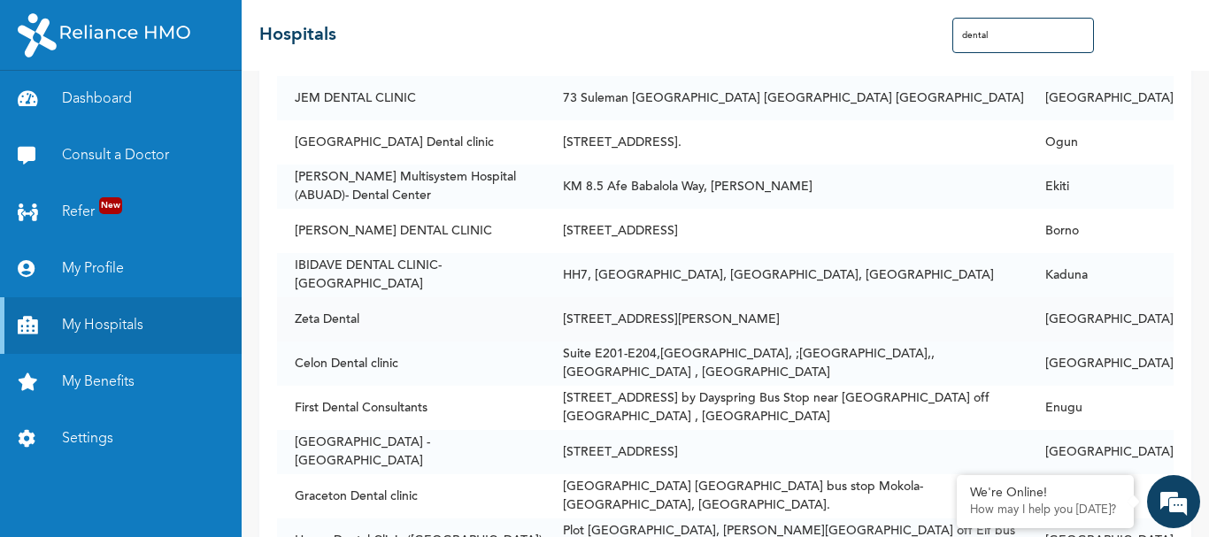
click at [982, 314] on td "[STREET_ADDRESS][PERSON_NAME]" at bounding box center [786, 319] width 482 height 44
click at [644, 328] on td "[STREET_ADDRESS][PERSON_NAME]" at bounding box center [786, 319] width 482 height 44
click at [406, 307] on td "Zeta Dental" at bounding box center [411, 319] width 268 height 44
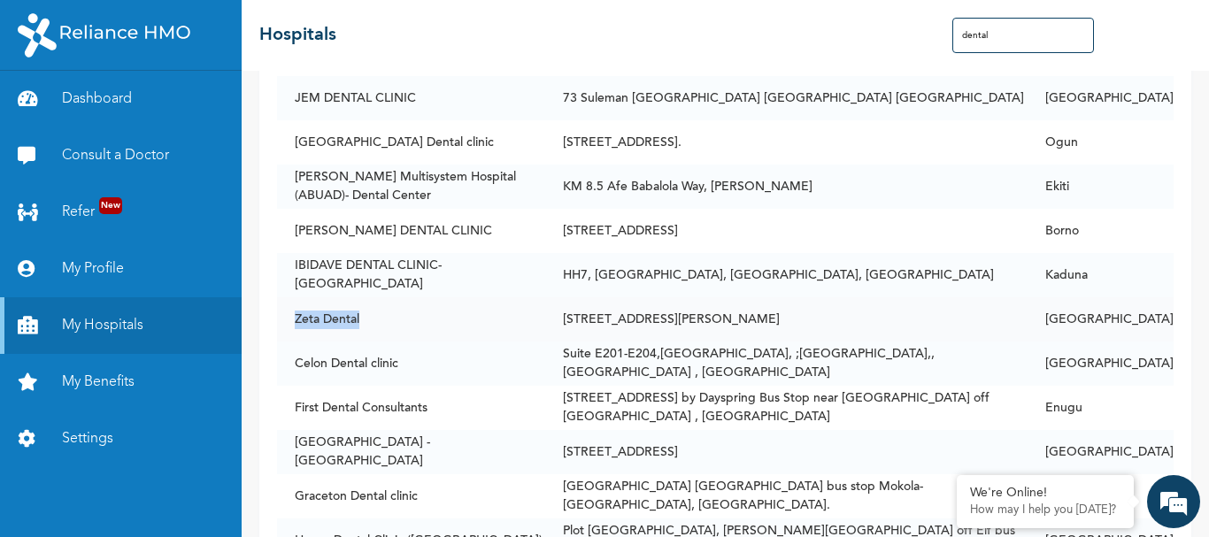
drag, startPoint x: 292, startPoint y: 306, endPoint x: 361, endPoint y: 310, distance: 69.1
click at [361, 310] on td "Zeta Dental" at bounding box center [411, 319] width 268 height 44
copy td "Zeta Dental"
click at [530, 328] on td "Zeta Dental" at bounding box center [411, 319] width 268 height 44
